Goal: Transaction & Acquisition: Purchase product/service

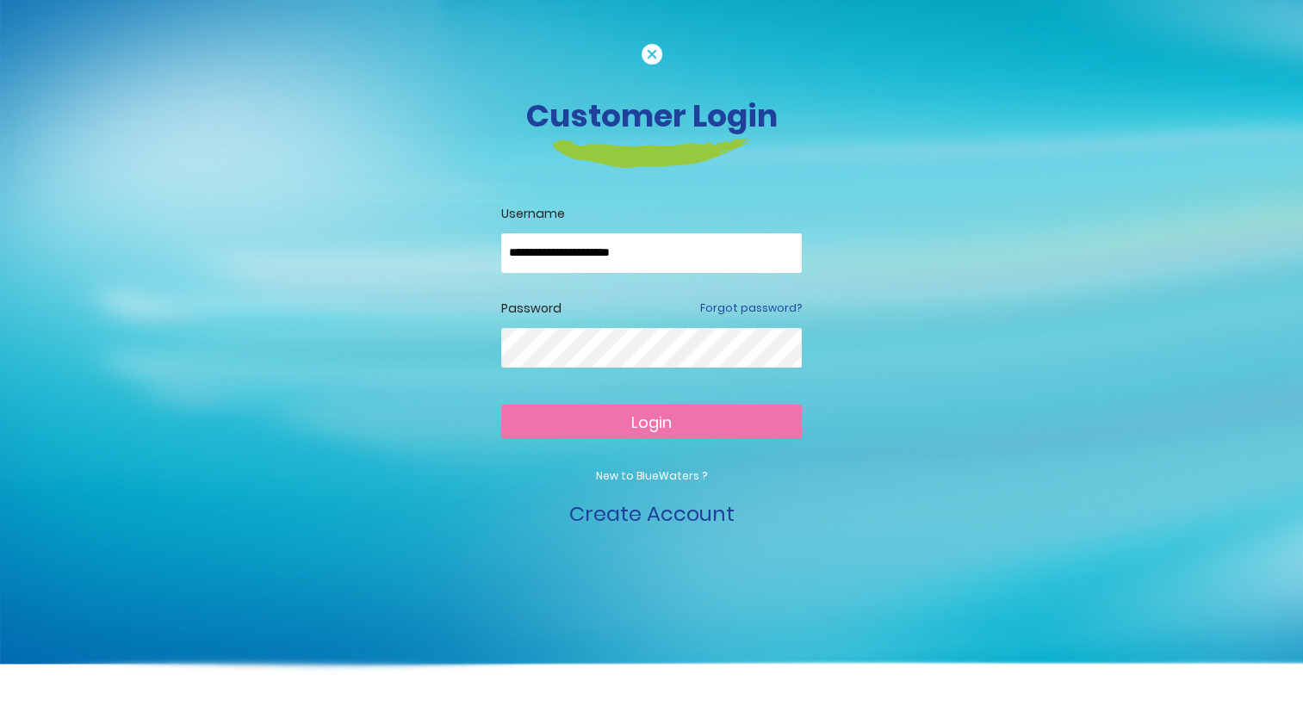
click at [648, 420] on span "Login" at bounding box center [651, 423] width 40 height 22
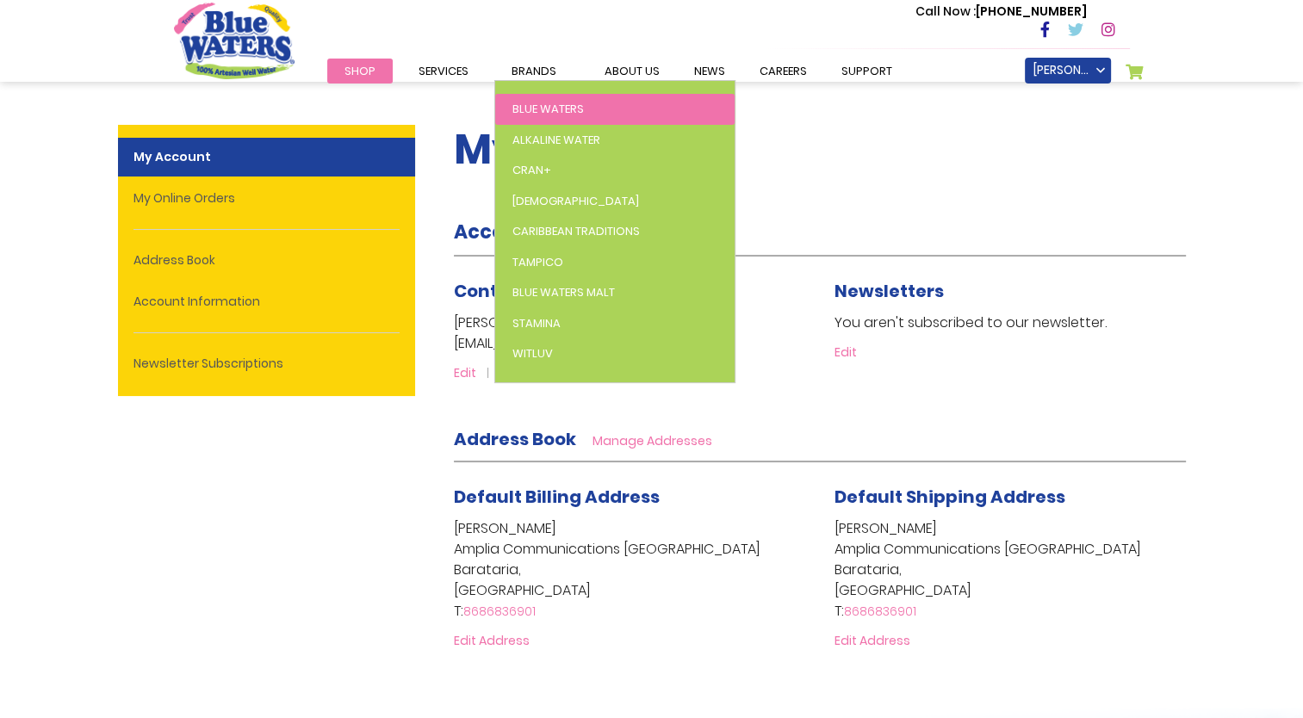
click at [547, 109] on span "Blue Waters" at bounding box center [548, 109] width 71 height 16
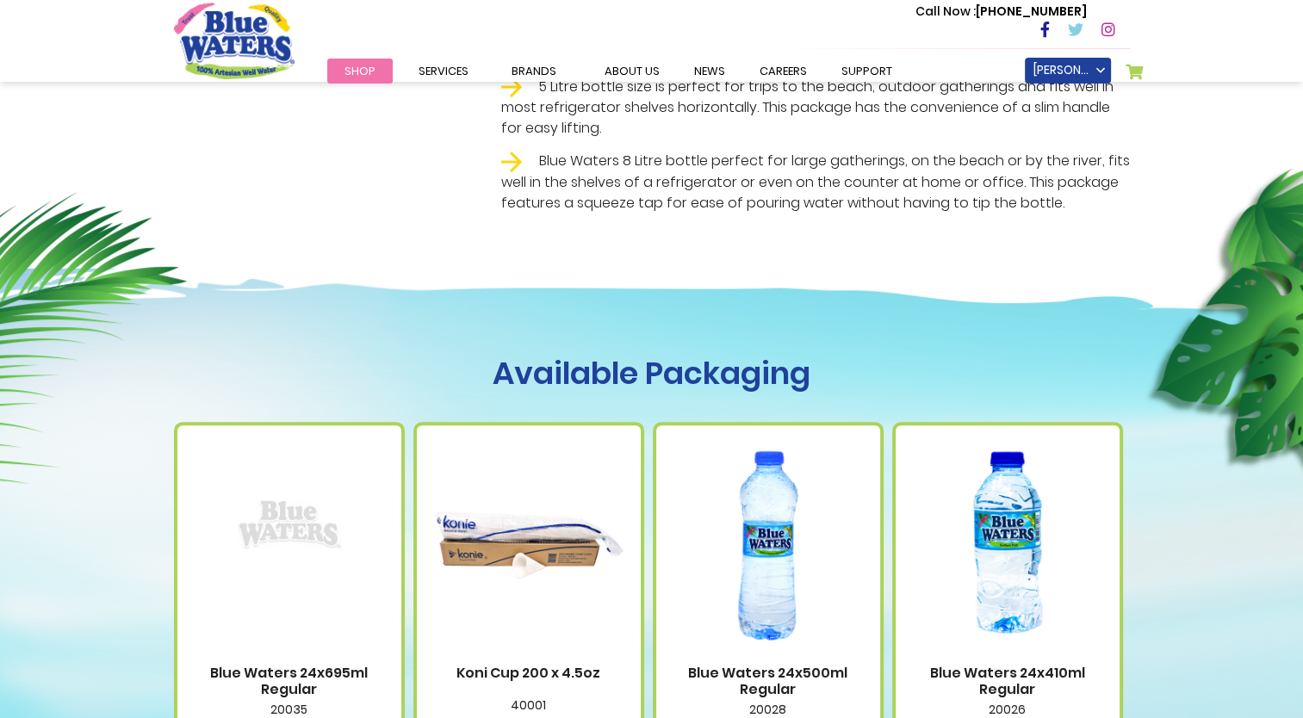
scroll to position [948, 0]
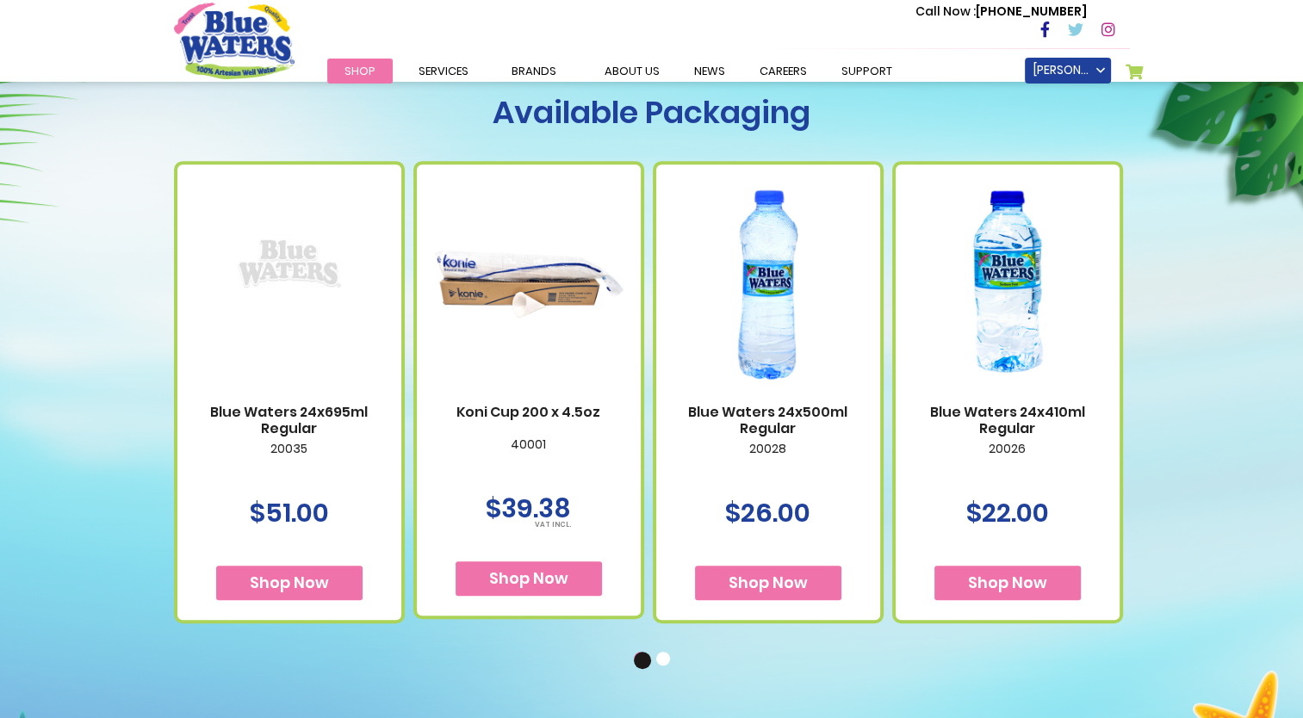
click at [299, 583] on span "Shop Now" at bounding box center [289, 583] width 79 height 22
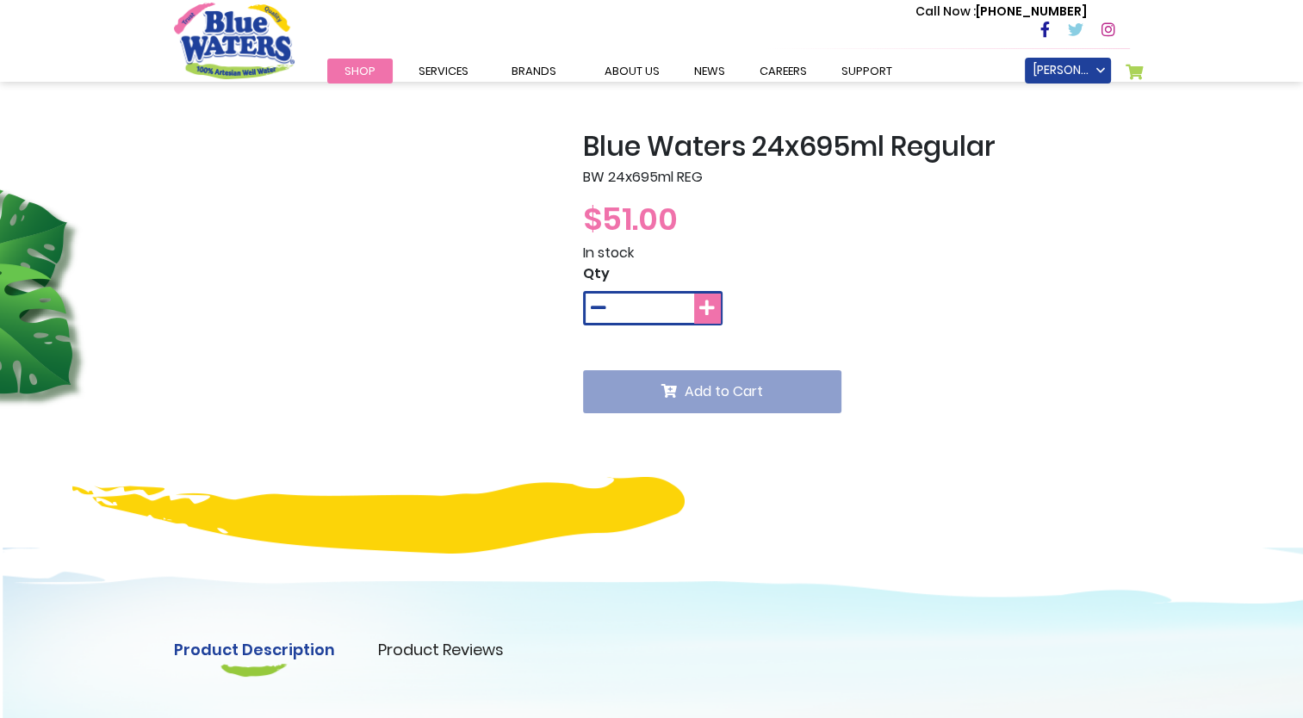
click at [710, 304] on icon at bounding box center [707, 308] width 16 height 17
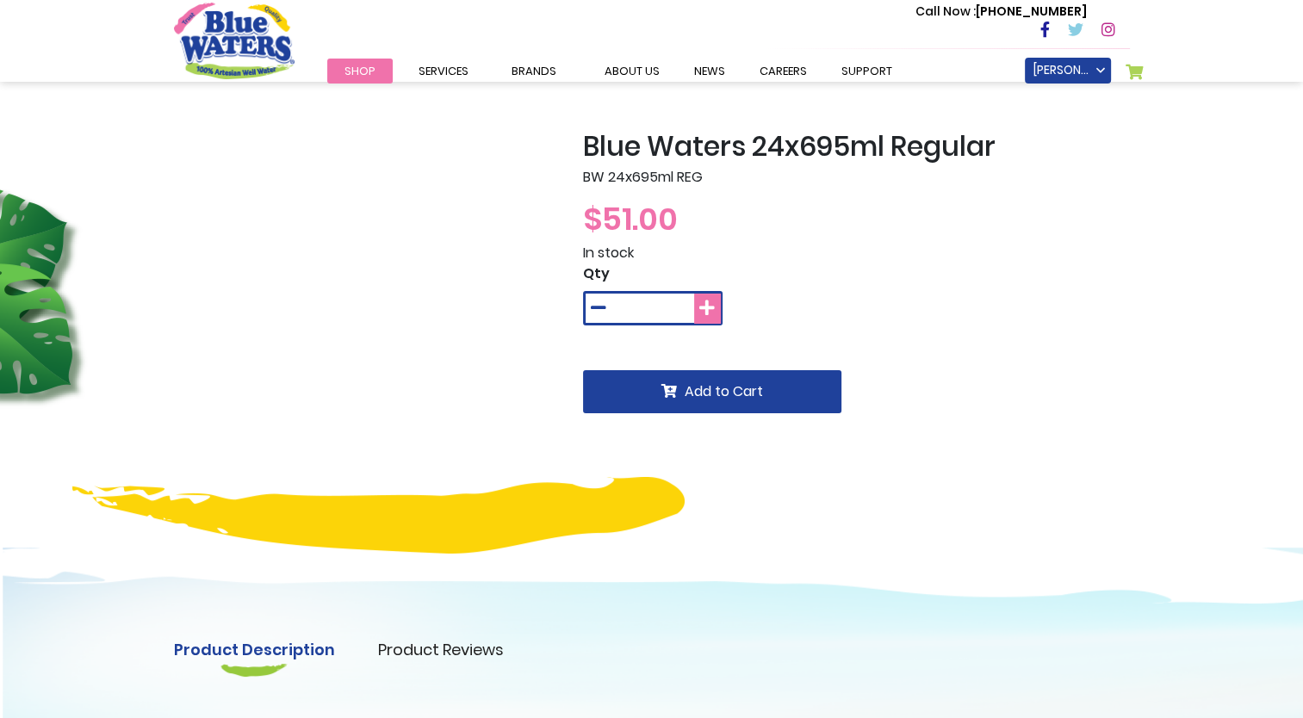
click at [710, 304] on icon at bounding box center [707, 308] width 16 height 17
type input "*"
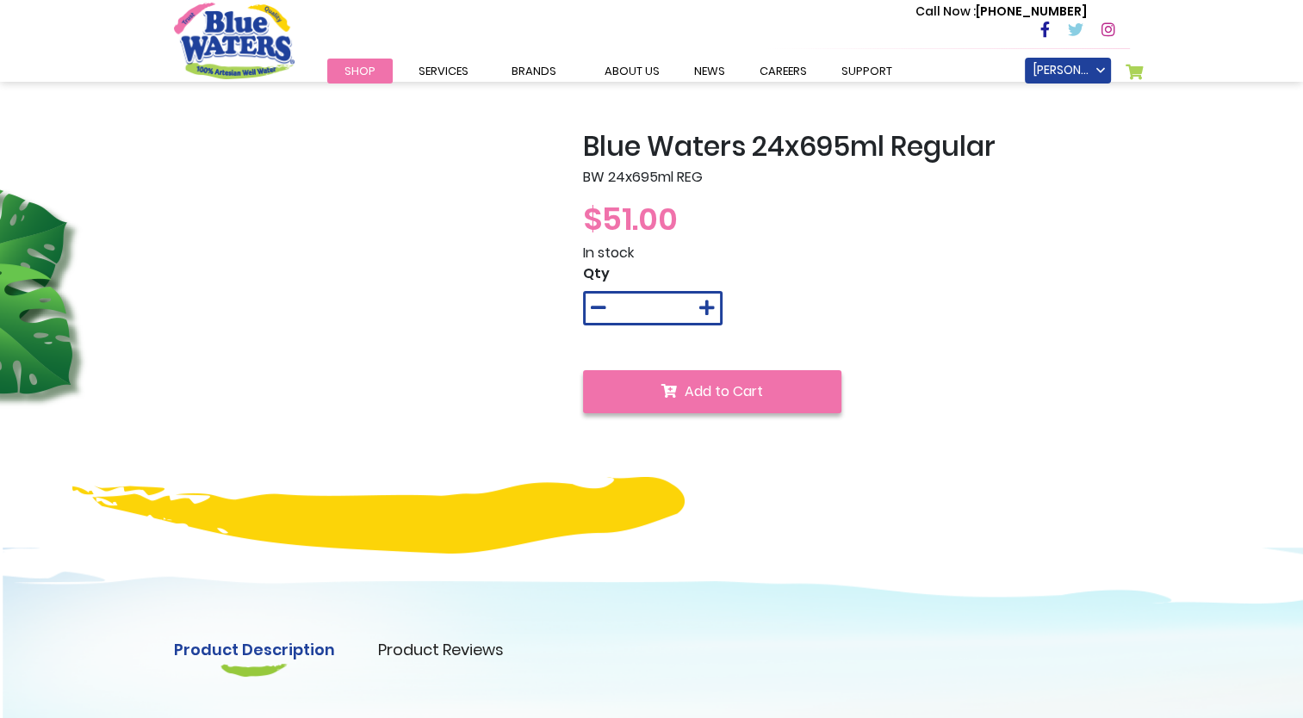
click at [723, 391] on span "Add to Cart" at bounding box center [724, 392] width 78 height 20
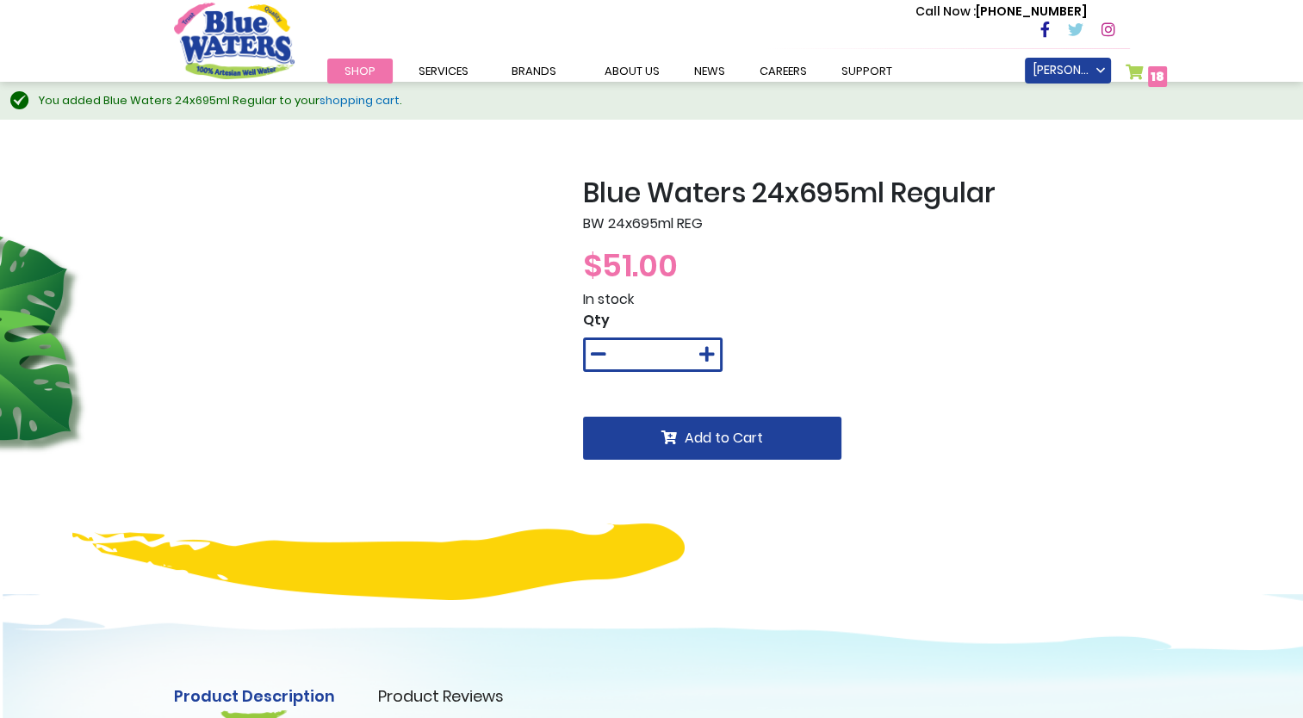
click at [1154, 71] on span "18" at bounding box center [1158, 76] width 14 height 17
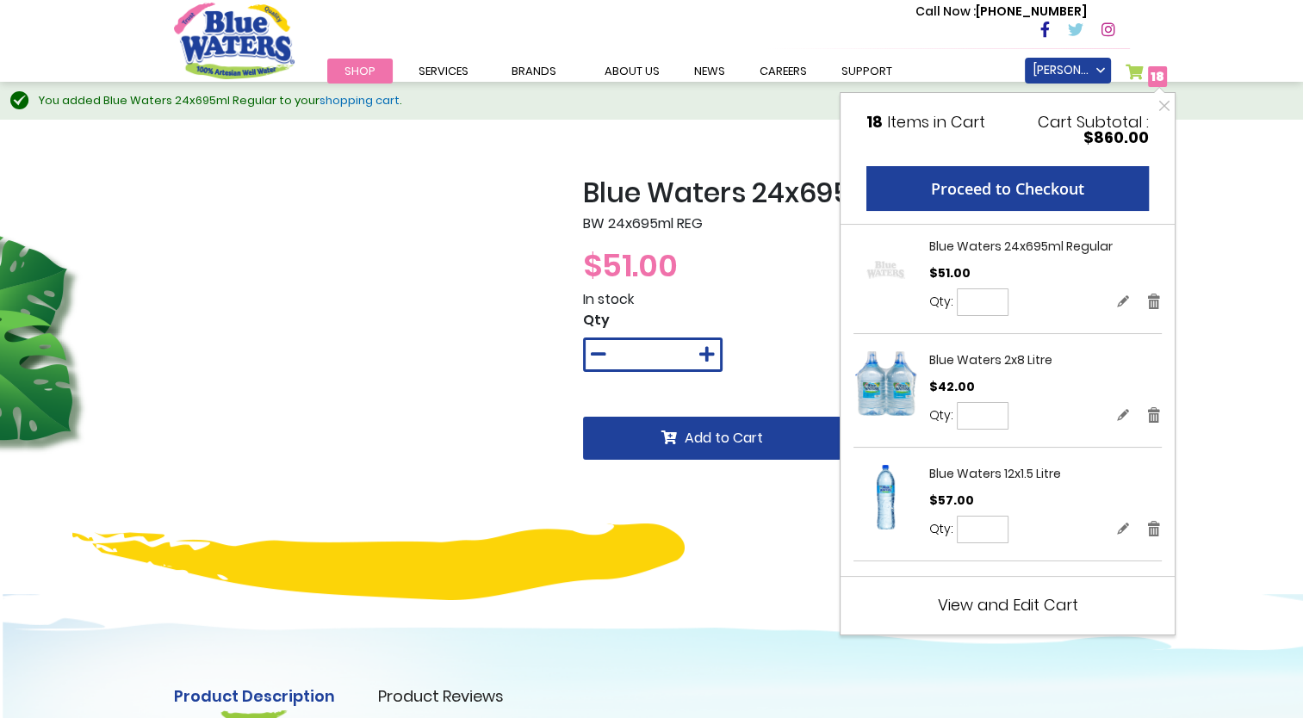
click at [1025, 605] on span "View and Edit Cart" at bounding box center [1008, 605] width 140 height 22
click at [1016, 605] on span "View and Edit Cart" at bounding box center [1008, 605] width 140 height 22
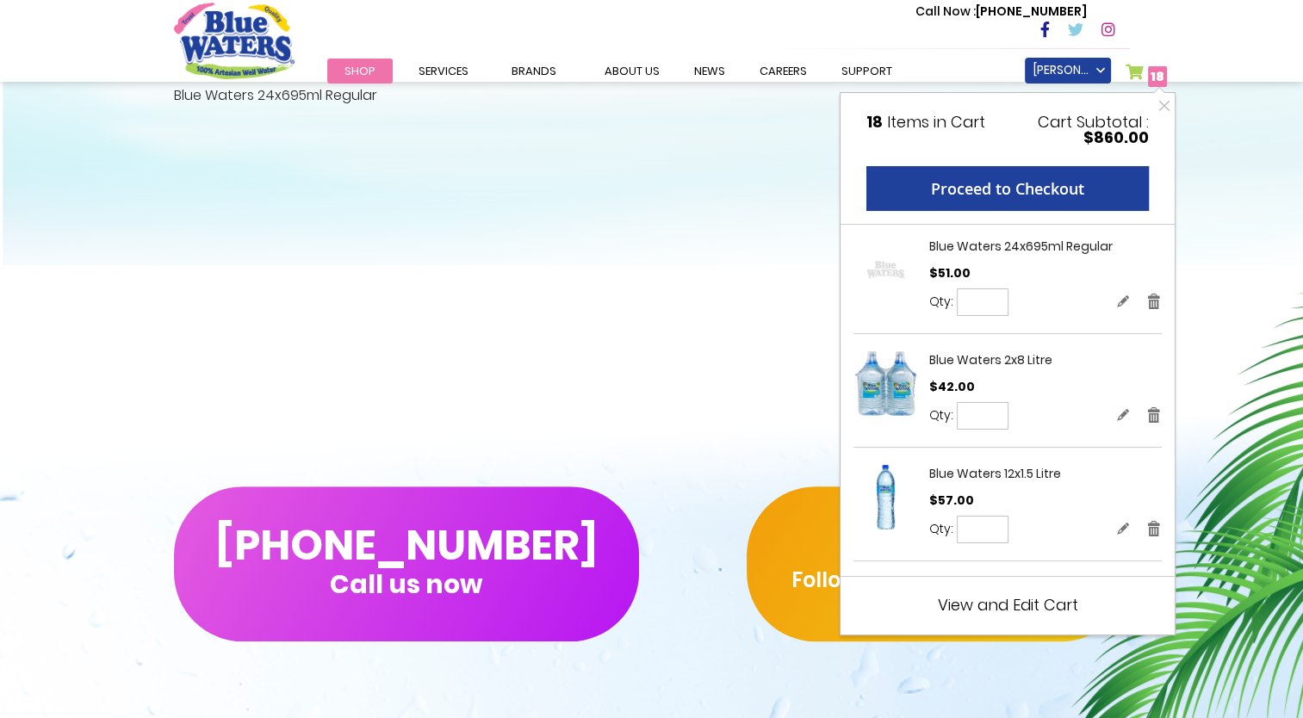
scroll to position [861, 0]
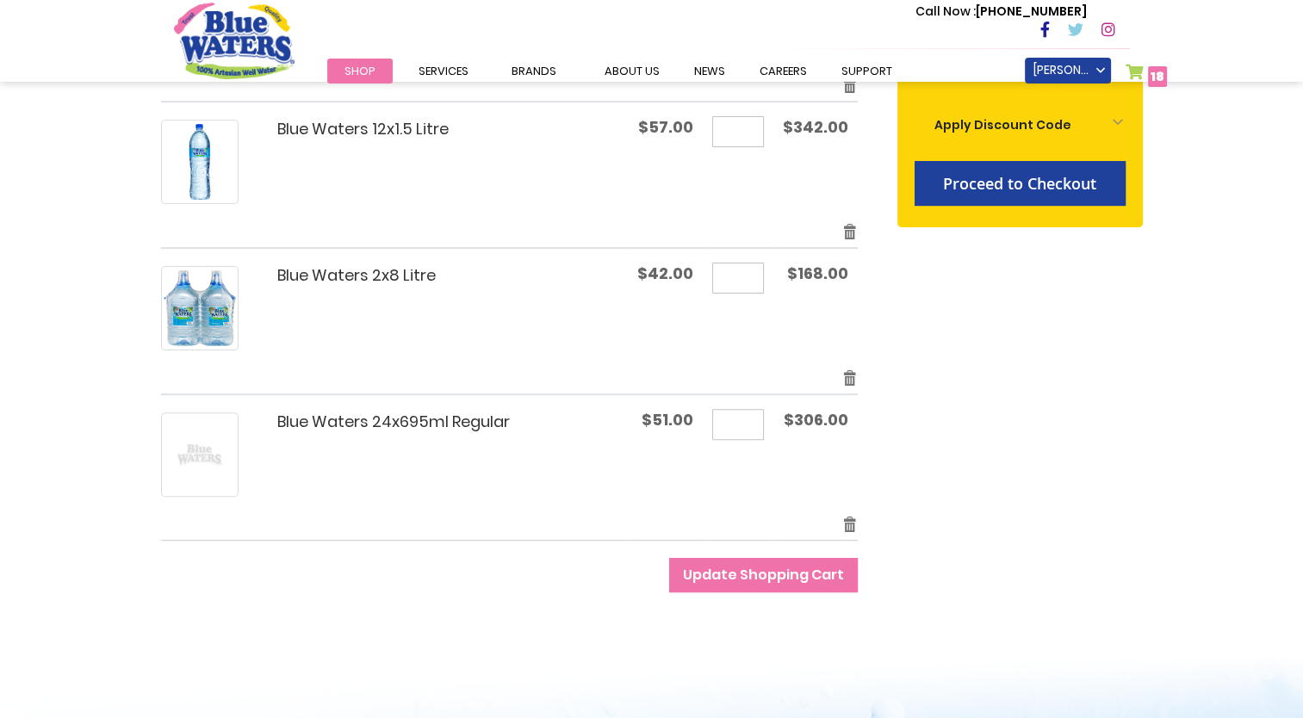
scroll to position [517, 0]
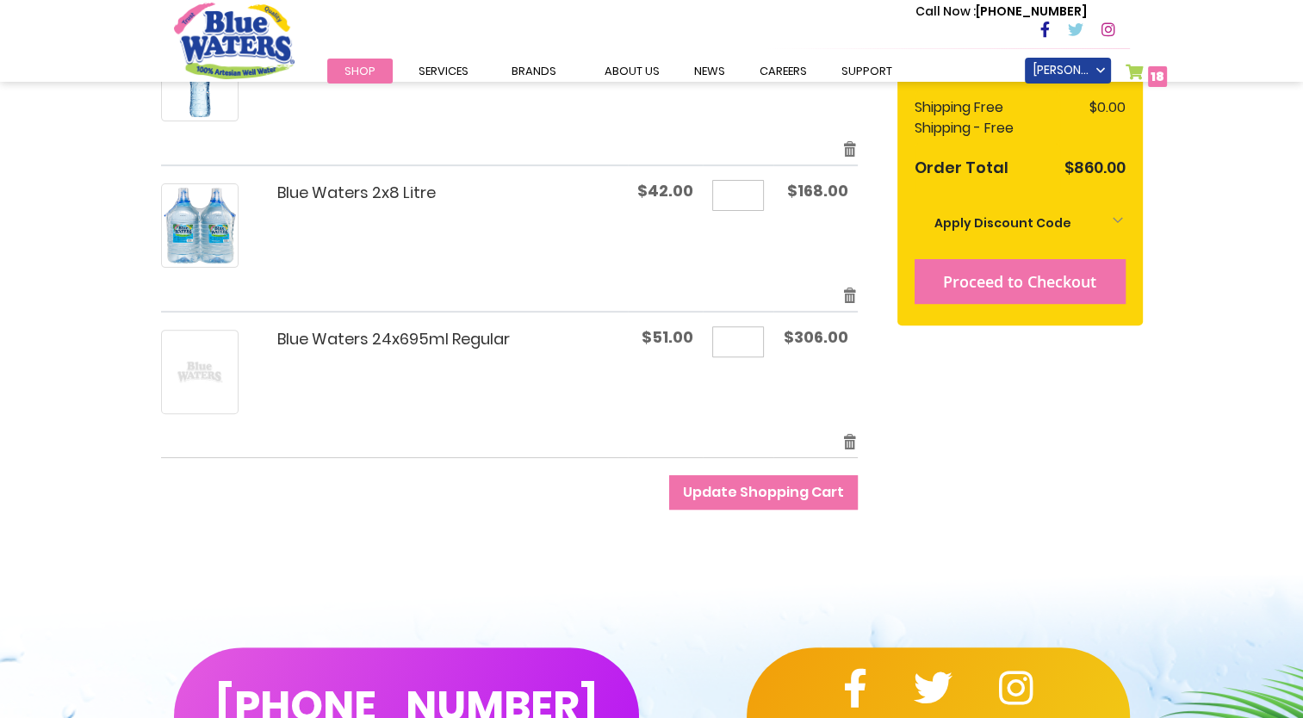
click at [1058, 282] on span "Proceed to Checkout" at bounding box center [1019, 281] width 153 height 21
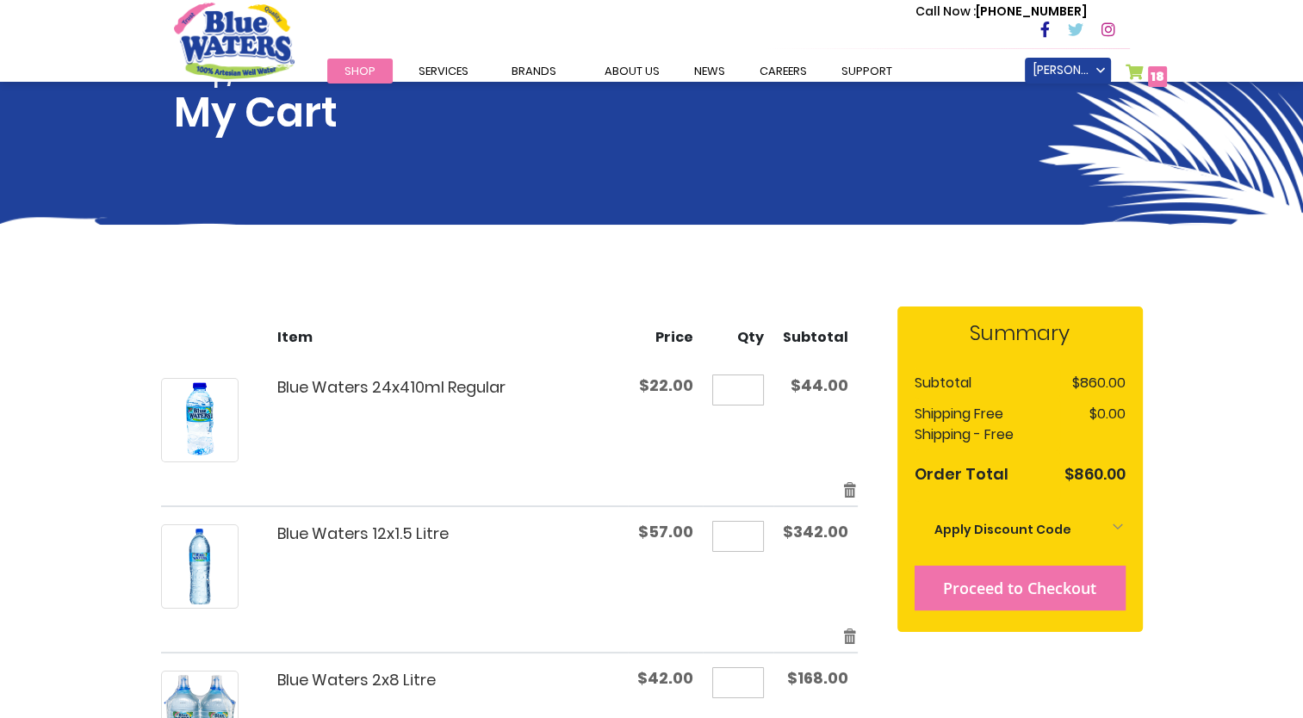
scroll to position [0, 0]
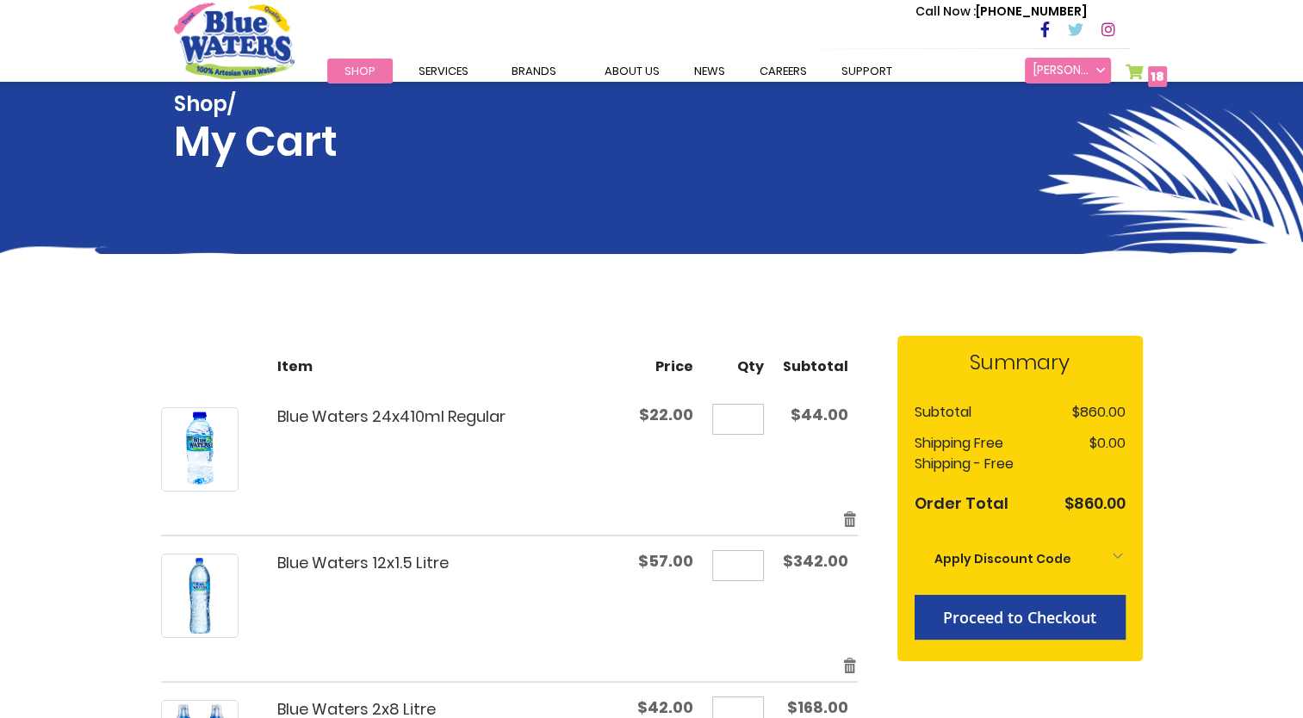
click at [1100, 66] on link "[PERSON_NAME]" at bounding box center [1068, 71] width 86 height 26
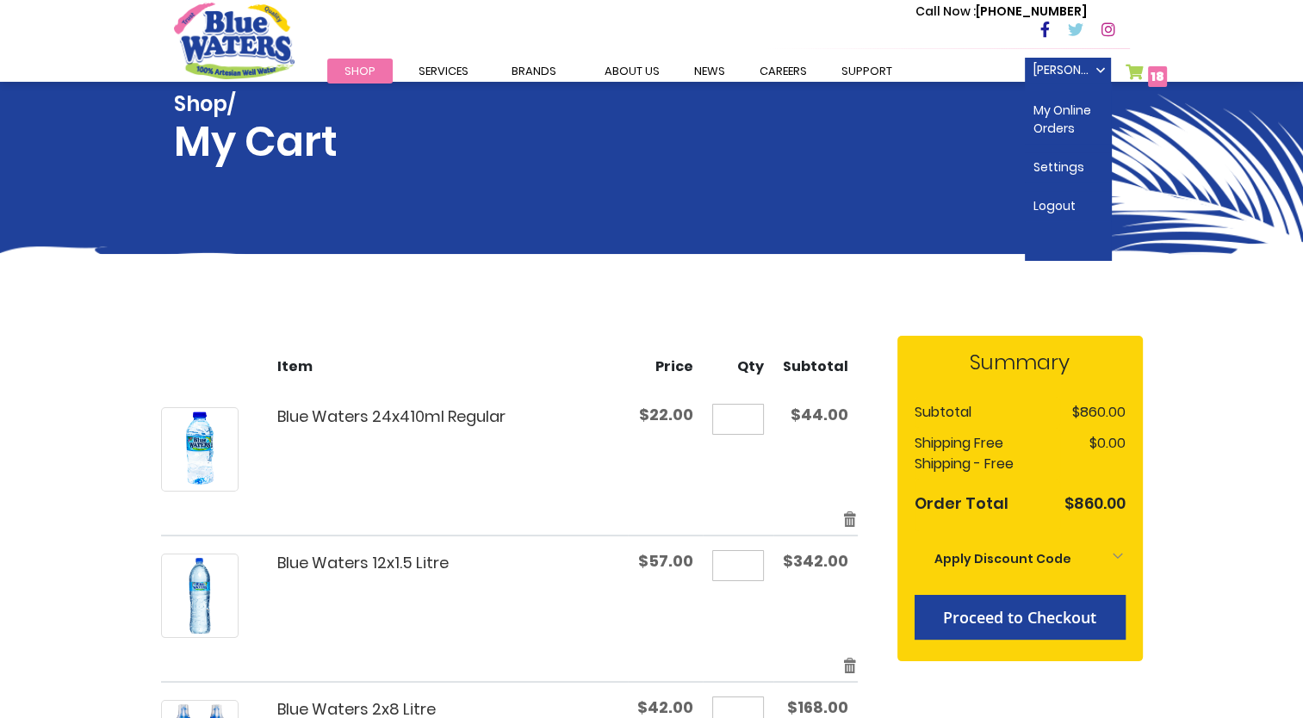
scroll to position [517, 0]
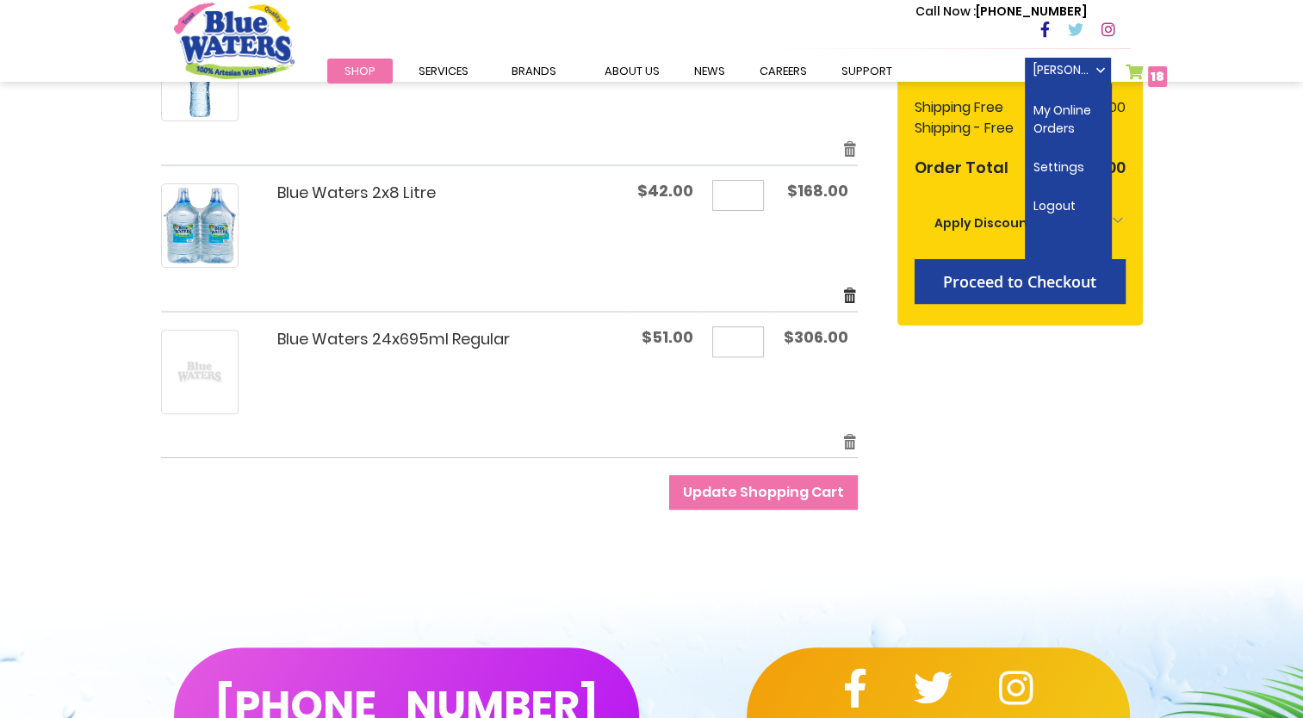
click at [851, 299] on link "Remove item" at bounding box center [850, 295] width 16 height 20
click at [850, 150] on link "Remove item" at bounding box center [850, 149] width 16 height 20
